Goal: Task Accomplishment & Management: Manage account settings

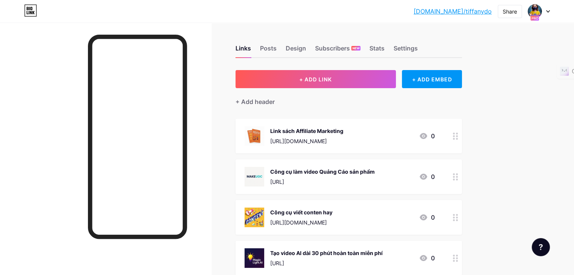
click at [545, 11] on div at bounding box center [539, 12] width 22 height 14
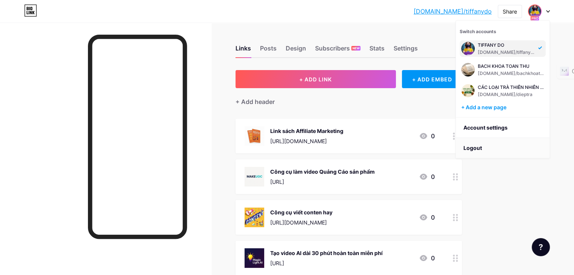
click at [478, 148] on li "Logout" at bounding box center [503, 148] width 94 height 20
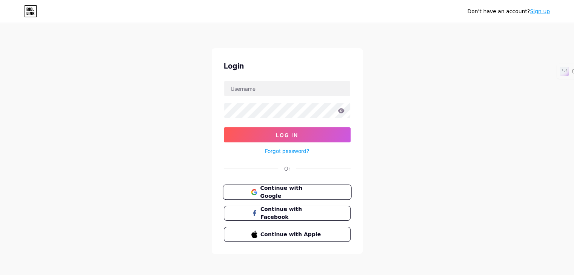
click at [307, 192] on span "Continue with Google" at bounding box center [291, 192] width 63 height 16
click at [314, 190] on span "Continue with Google" at bounding box center [291, 192] width 63 height 16
click at [288, 191] on span "Continue with Google" at bounding box center [291, 192] width 63 height 16
click at [288, 91] on input "text" at bounding box center [287, 88] width 126 height 15
click at [542, 11] on link "Sign up" at bounding box center [539, 11] width 20 height 6
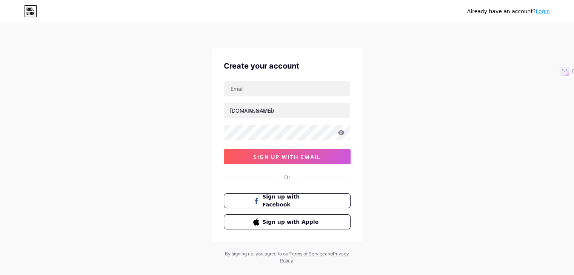
click at [32, 14] on icon at bounding box center [33, 13] width 2 height 3
click at [27, 12] on icon at bounding box center [30, 11] width 13 height 12
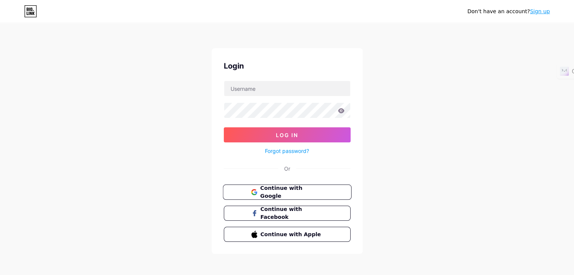
click at [296, 196] on button "Continue with Google" at bounding box center [286, 192] width 129 height 15
click at [316, 192] on span "Continue with Google" at bounding box center [291, 192] width 63 height 16
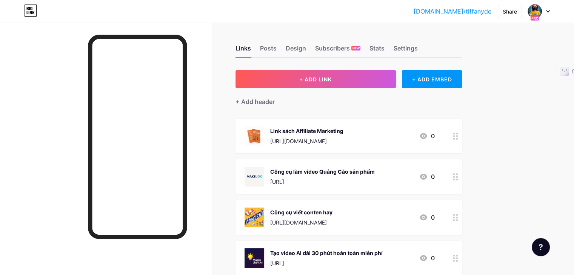
click at [546, 9] on div at bounding box center [539, 12] width 22 height 14
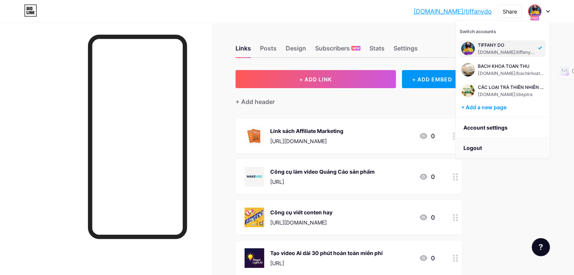
click at [481, 147] on li "Logout" at bounding box center [503, 148] width 94 height 20
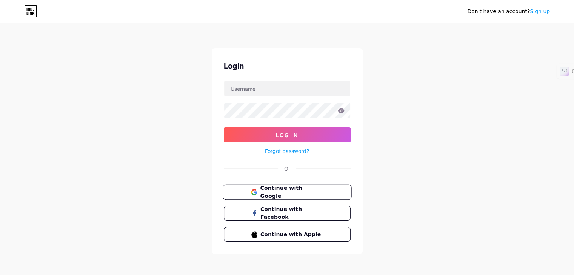
click at [291, 193] on span "Continue with Google" at bounding box center [291, 192] width 63 height 16
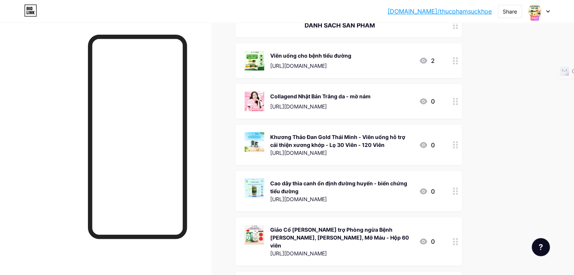
scroll to position [109, 0]
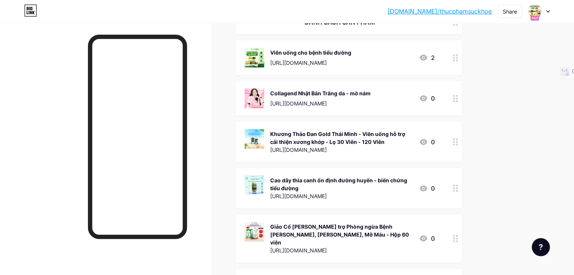
click at [547, 12] on icon at bounding box center [548, 11] width 4 height 3
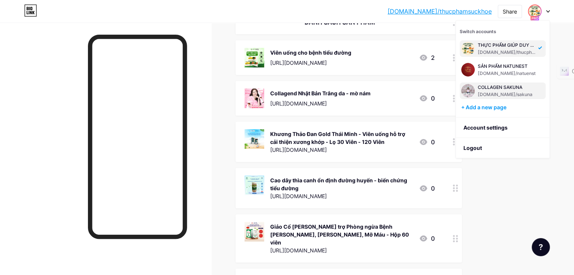
click at [511, 92] on div "[DOMAIN_NAME]/sakuna" at bounding box center [505, 95] width 56 height 6
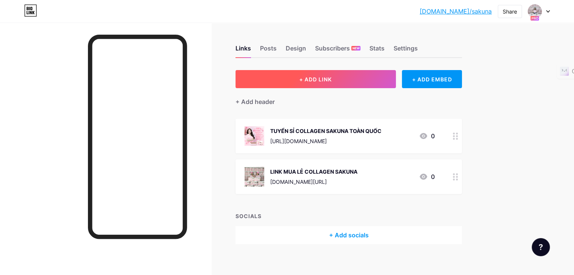
click at [309, 75] on button "+ ADD LINK" at bounding box center [315, 79] width 160 height 18
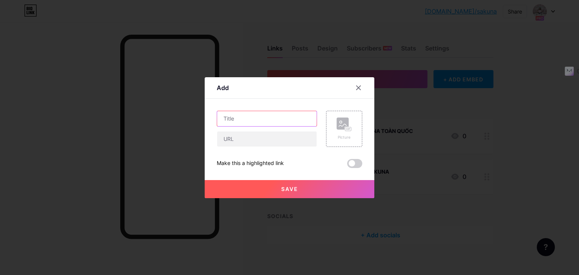
click at [266, 118] on input "text" at bounding box center [267, 118] width 100 height 15
click at [241, 118] on input "TÂM SỰ CHỊ EM" at bounding box center [267, 118] width 100 height 15
type input "TÂM SỰ HỘI CHỊ EM"
click at [244, 139] on input "text" at bounding box center [267, 139] width 100 height 15
paste input "[URL][DOMAIN_NAME]"
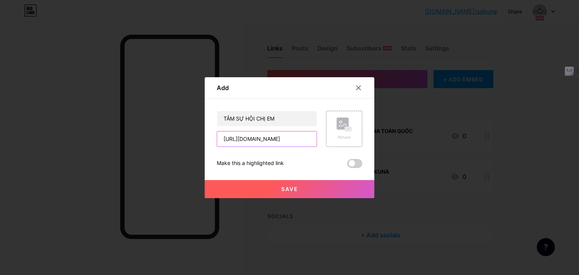
scroll to position [0, 52]
type input "[URL][DOMAIN_NAME]"
click at [259, 189] on button "Save" at bounding box center [290, 189] width 170 height 18
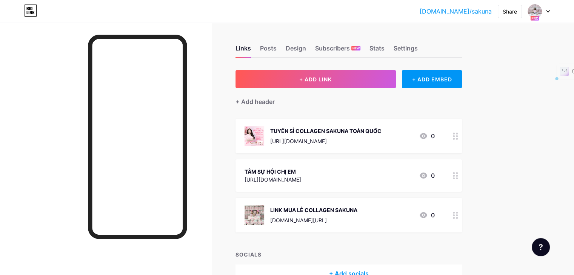
drag, startPoint x: 327, startPoint y: 181, endPoint x: 327, endPoint y: 127, distance: 54.7
click at [327, 127] on span "TUYỂN SỈ COLLAGEN SAKUNA TOÀN QUỐC [URL][DOMAIN_NAME] 0 TÂM SỰ HỘI CHỊ EM [URL]…" at bounding box center [348, 176] width 226 height 114
click at [462, 140] on div at bounding box center [455, 136] width 13 height 35
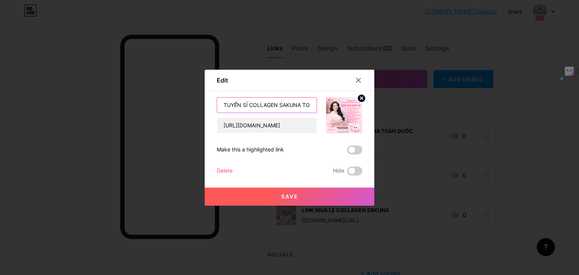
scroll to position [0, 23]
drag, startPoint x: 222, startPoint y: 104, endPoint x: 328, endPoint y: 107, distance: 106.0
click at [328, 107] on div "TUYỂN SỈ COLLAGEN SAKUNA TOÀN QUỐC [URL][DOMAIN_NAME]" at bounding box center [290, 115] width 146 height 36
type input "CHỊ EM KINH DOANH ONLINE"
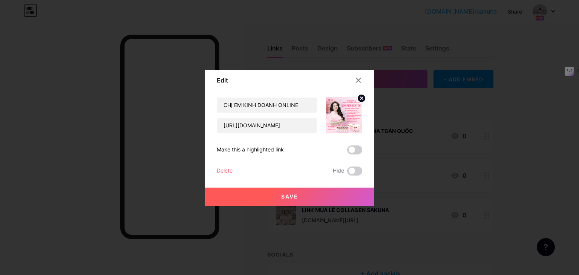
click at [301, 199] on button "Save" at bounding box center [290, 197] width 170 height 18
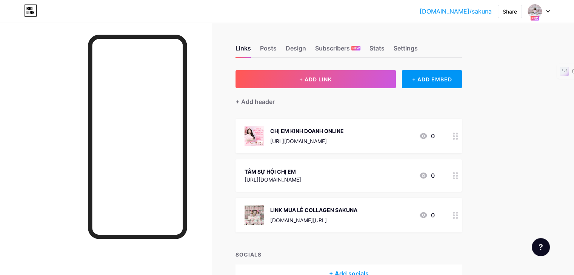
click at [458, 218] on icon at bounding box center [455, 215] width 5 height 7
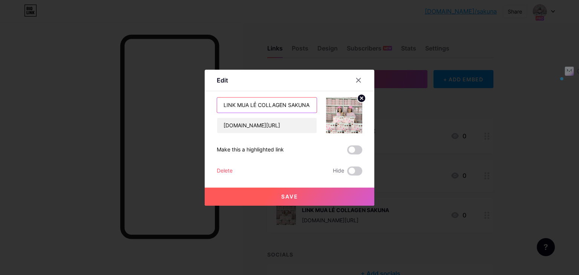
drag, startPoint x: 219, startPoint y: 103, endPoint x: 371, endPoint y: 110, distance: 152.5
click at [371, 110] on div "Edit Content YouTube Play YouTube video without leaving your page. ADD Vimeo Pl…" at bounding box center [290, 138] width 170 height 136
click at [255, 106] on input "LINK MUA LẺ COLLAGEN SAKUNA" at bounding box center [267, 105] width 100 height 15
click at [254, 105] on input "LINK MUA LẺ COLLAGEN SAKUNA" at bounding box center [267, 105] width 100 height 15
drag, startPoint x: 219, startPoint y: 104, endPoint x: 355, endPoint y: 104, distance: 135.8
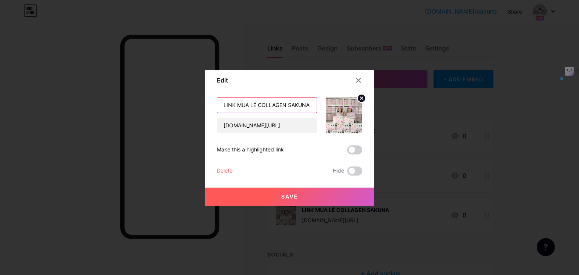
click at [355, 104] on div "LINK MUA LẺ COLLAGEN SAKUNA [DOMAIN_NAME][URL]" at bounding box center [290, 115] width 146 height 36
type input "SẢN PHẨM COLLAGEN LÀM ĐẸP CHO HỘI CHỊ EM"
click at [325, 197] on button "Save" at bounding box center [290, 197] width 170 height 18
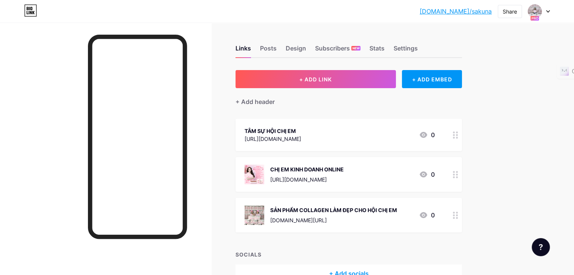
click at [462, 135] on div at bounding box center [455, 135] width 13 height 32
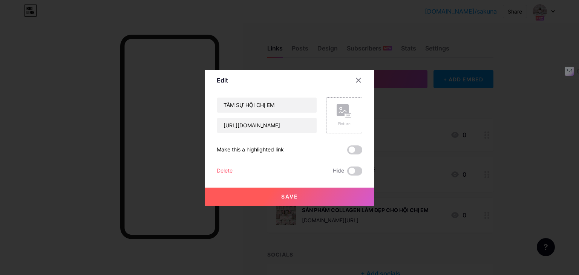
click at [343, 123] on div "Picture" at bounding box center [344, 124] width 15 height 6
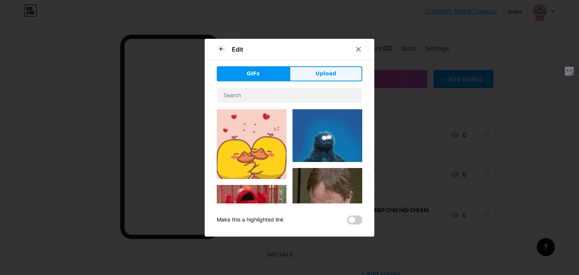
click at [313, 73] on button "Upload" at bounding box center [326, 73] width 73 height 15
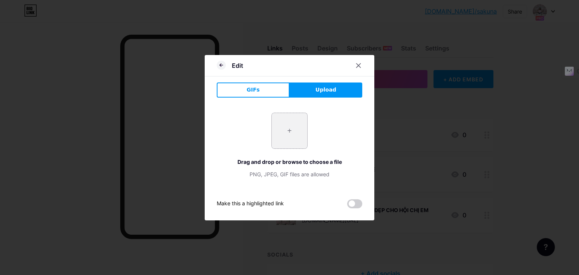
click at [278, 133] on input "file" at bounding box center [289, 130] width 35 height 35
type input "C:\fakepath\ChatGPT Image 09_18_57 [DATE].png"
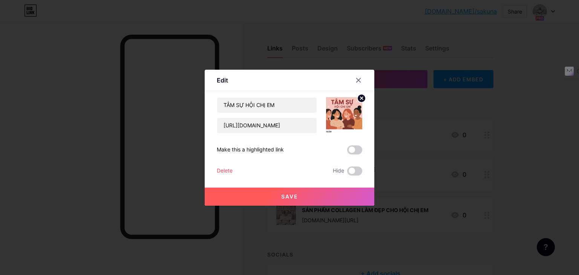
click at [307, 199] on button "Save" at bounding box center [290, 197] width 170 height 18
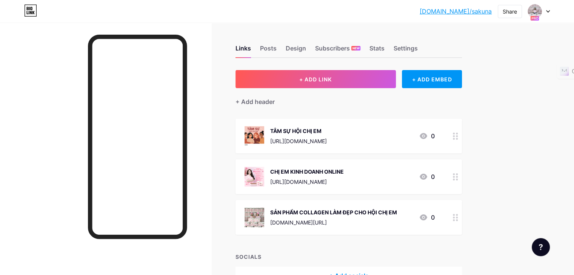
click at [458, 139] on icon at bounding box center [455, 136] width 5 height 7
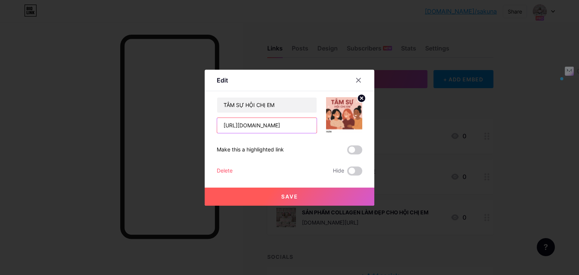
scroll to position [0, 52]
drag, startPoint x: 219, startPoint y: 127, endPoint x: 371, endPoint y: 128, distance: 152.0
click at [371, 128] on div "Edit Content YouTube Play YouTube video without leaving your page. ADD Vimeo Pl…" at bounding box center [290, 138] width 170 height 136
paste input "192169736258073"
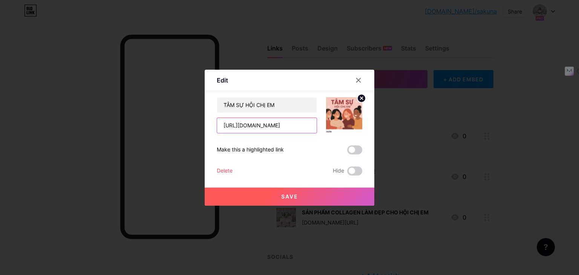
type input "[URL][DOMAIN_NAME]"
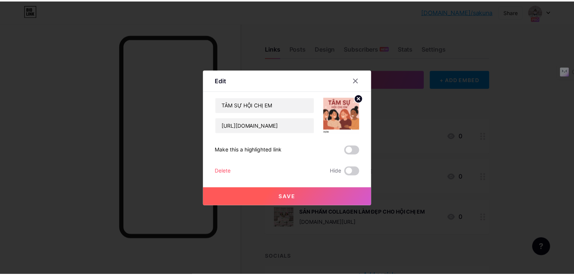
scroll to position [0, 0]
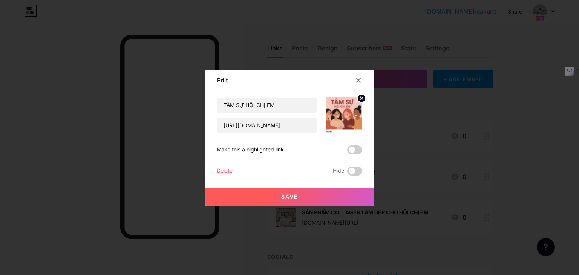
click at [290, 196] on span "Save" at bounding box center [289, 196] width 17 height 6
